Goal: Information Seeking & Learning: Check status

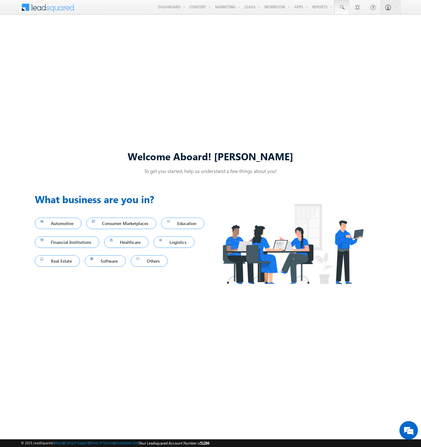
click at [342, 7] on span at bounding box center [342, 7] width 6 height 6
type input "8978758156"
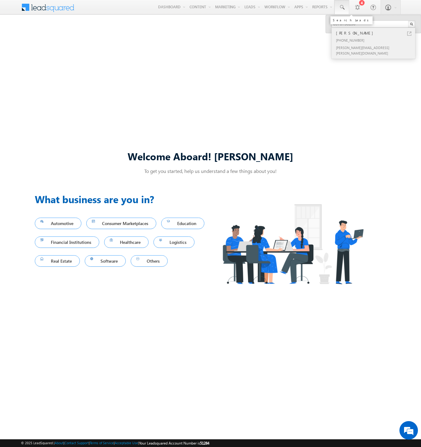
click at [376, 33] on div "Sarvin Crooks" at bounding box center [376, 33] width 83 height 7
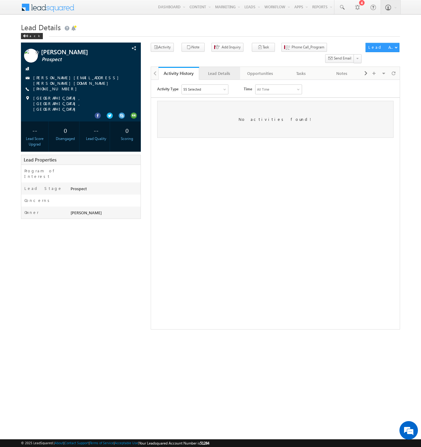
click at [219, 70] on div "Lead Details" at bounding box center [219, 73] width 30 height 7
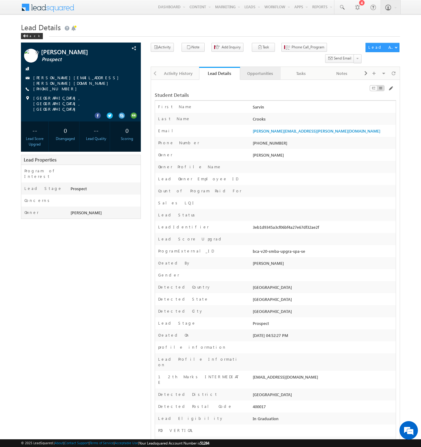
click at [260, 70] on div "Opportunities" at bounding box center [260, 73] width 30 height 7
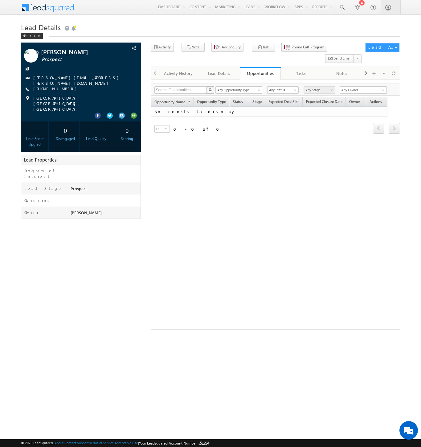
click at [52, 6] on span at bounding box center [52, 6] width 45 height 11
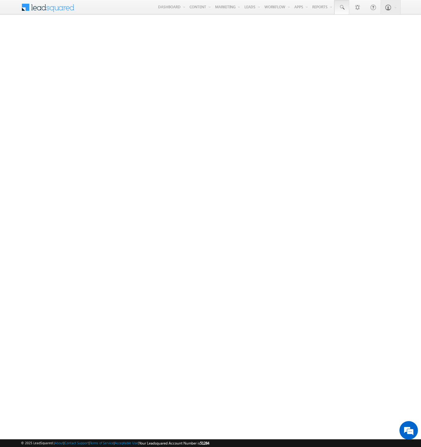
click at [342, 7] on span at bounding box center [342, 7] width 6 height 6
type input "8923135165"
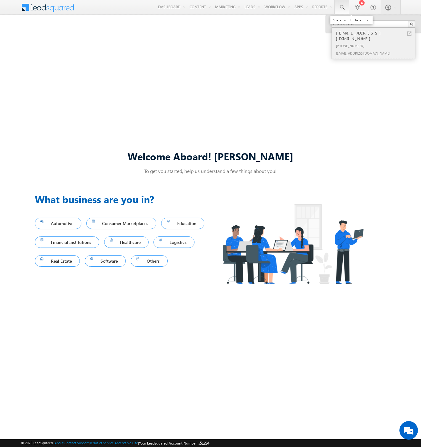
click at [376, 42] on div "[PHONE_NUMBER]" at bounding box center [376, 45] width 83 height 7
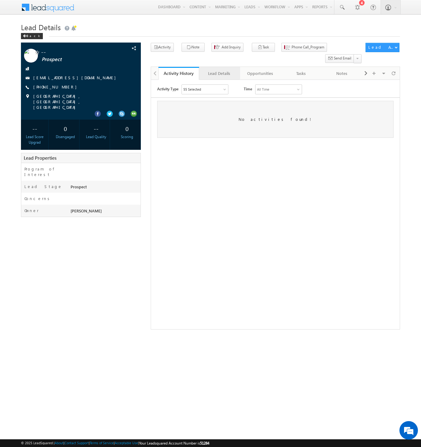
click at [219, 70] on div "Lead Details" at bounding box center [219, 73] width 30 height 7
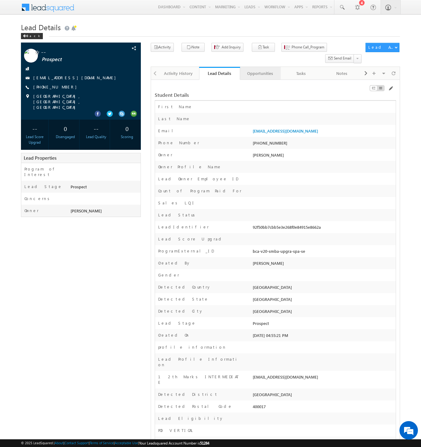
click at [260, 70] on div "Opportunities" at bounding box center [260, 73] width 30 height 7
